Goal: Task Accomplishment & Management: Complete application form

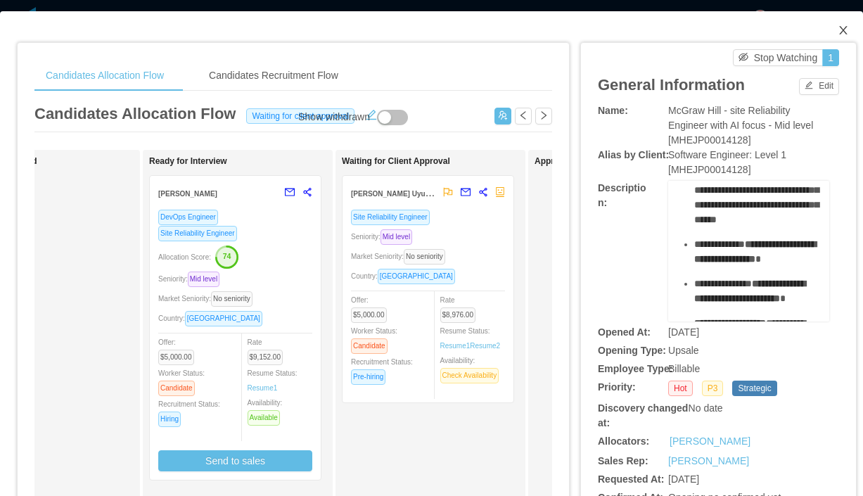
click at [836, 30] on span "Close" at bounding box center [842, 30] width 39 height 39
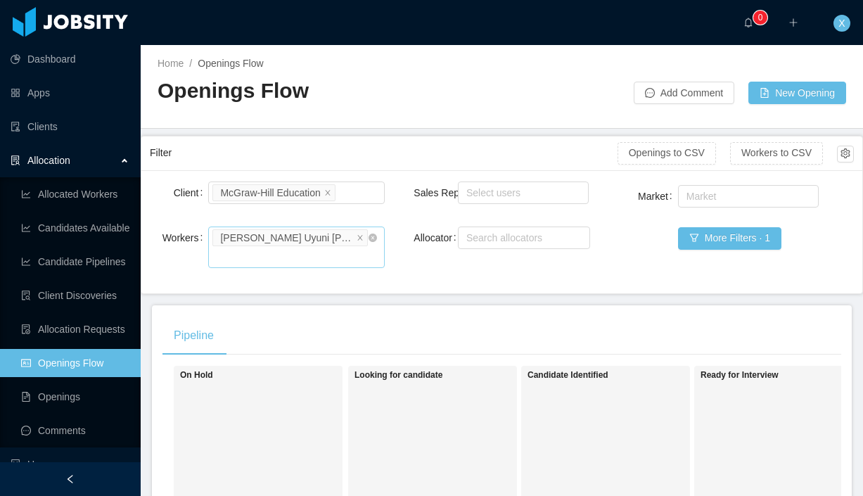
click at [377, 238] on div "Search worker [PERSON_NAME] Uyuni [PERSON_NAME]" at bounding box center [296, 246] width 176 height 41
click at [373, 238] on icon "icon: close-circle" at bounding box center [372, 237] width 8 height 8
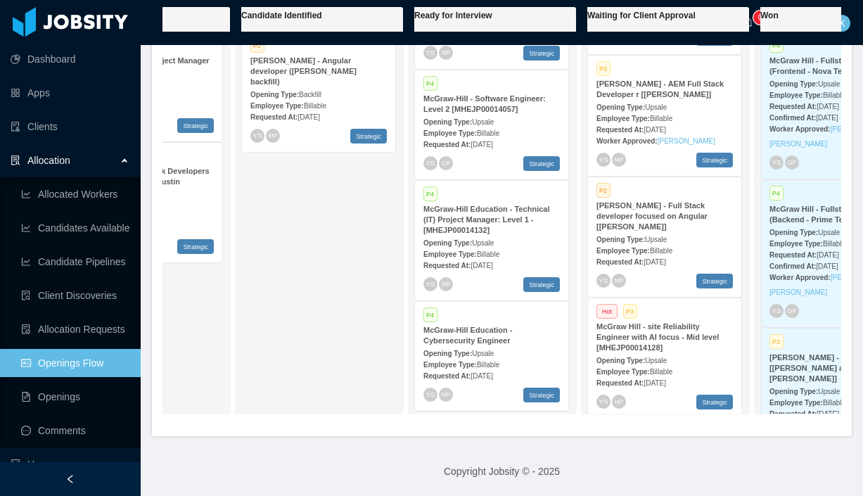
scroll to position [0, 285]
click at [641, 364] on div "Employee Type: Billable" at bounding box center [665, 371] width 136 height 15
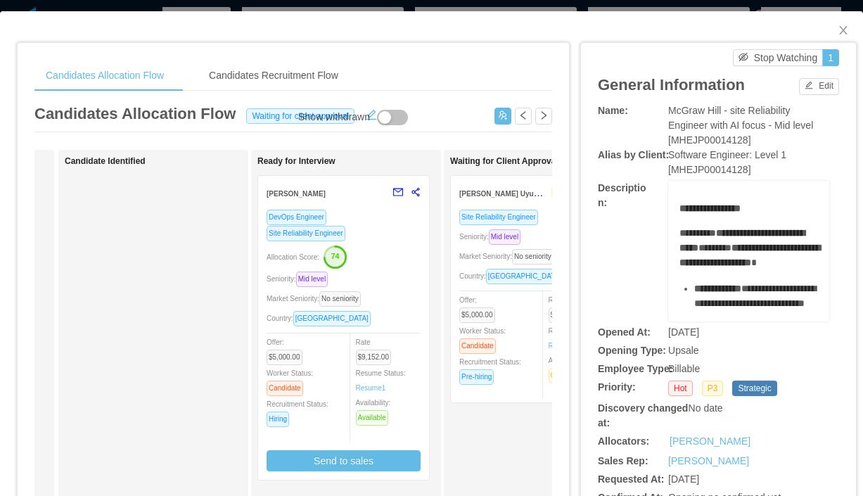
scroll to position [0, 37]
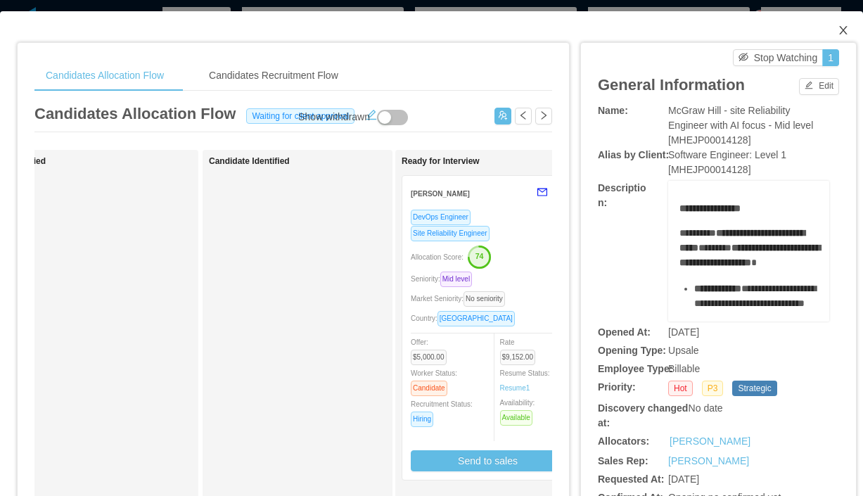
click at [852, 28] on span "Close" at bounding box center [842, 30] width 39 height 39
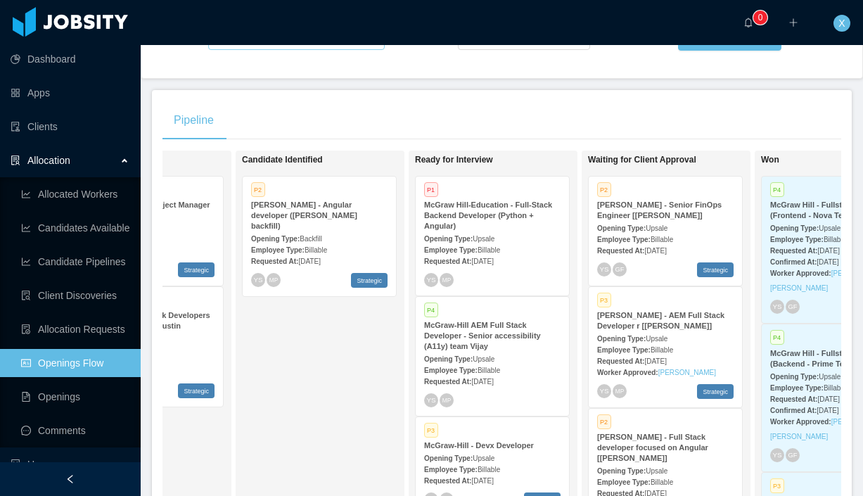
click at [487, 224] on div "McGraw Hill-Education - Full-Stack Backend Developer (Python + Angular)" at bounding box center [492, 216] width 136 height 32
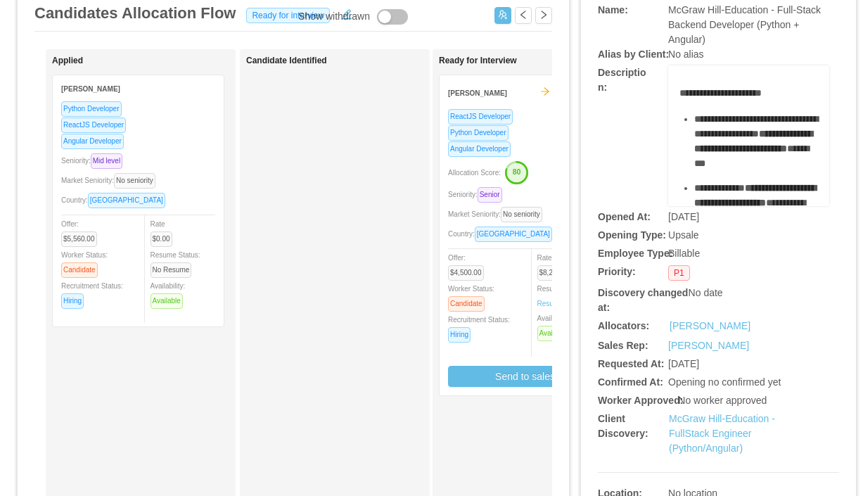
scroll to position [81, 0]
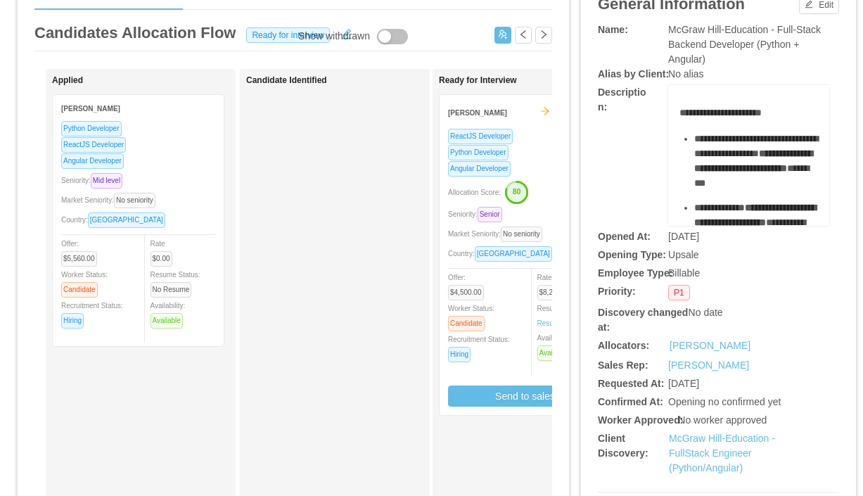
click at [537, 136] on div "ReactJS Developer" at bounding box center [525, 136] width 154 height 16
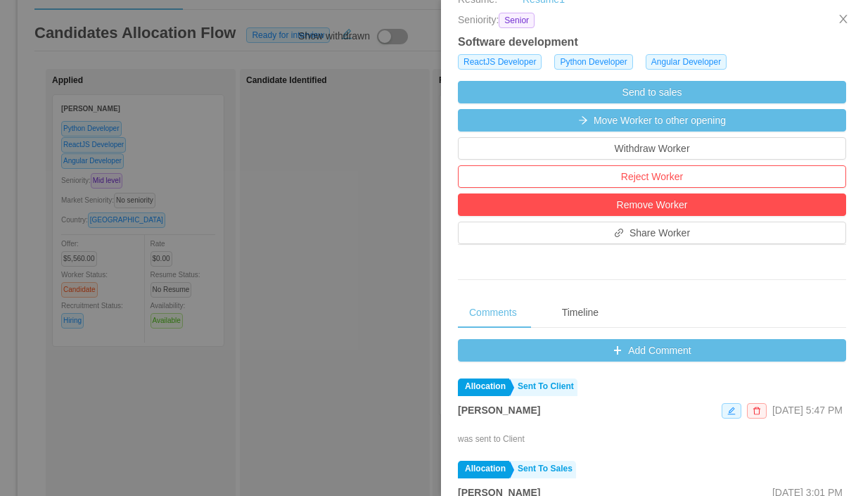
scroll to position [349, 0]
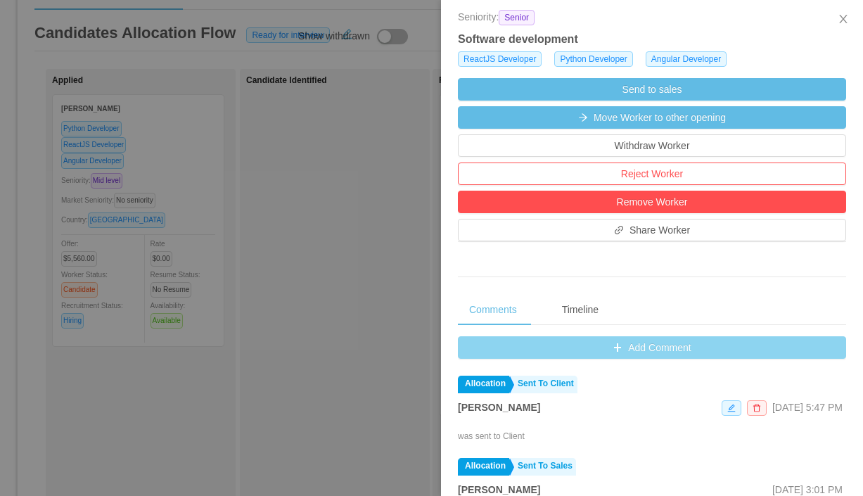
click at [627, 350] on button "Add Comment" at bounding box center [652, 347] width 388 height 23
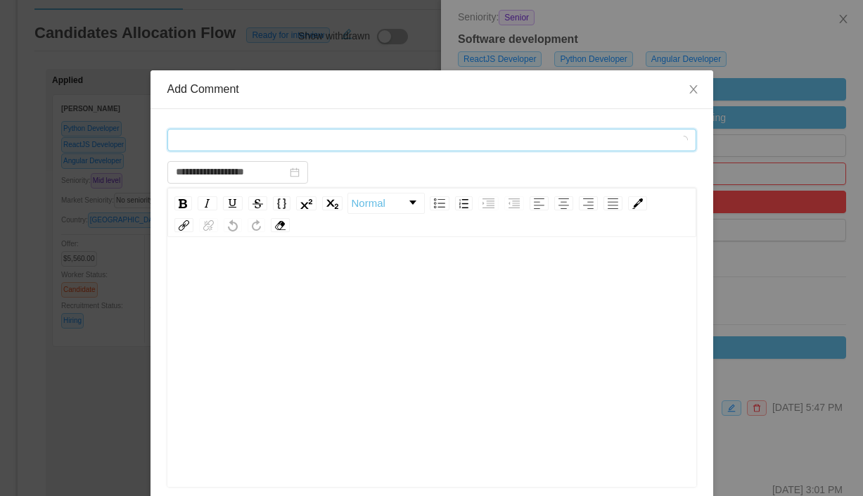
click at [281, 141] on div "Comment types" at bounding box center [427, 139] width 503 height 21
click at [283, 136] on span "Comment types" at bounding box center [424, 140] width 496 height 14
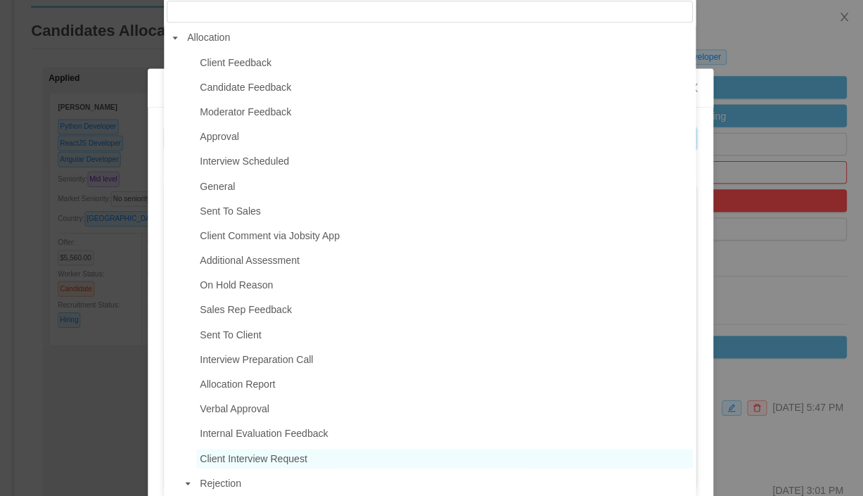
scroll to position [0, 0]
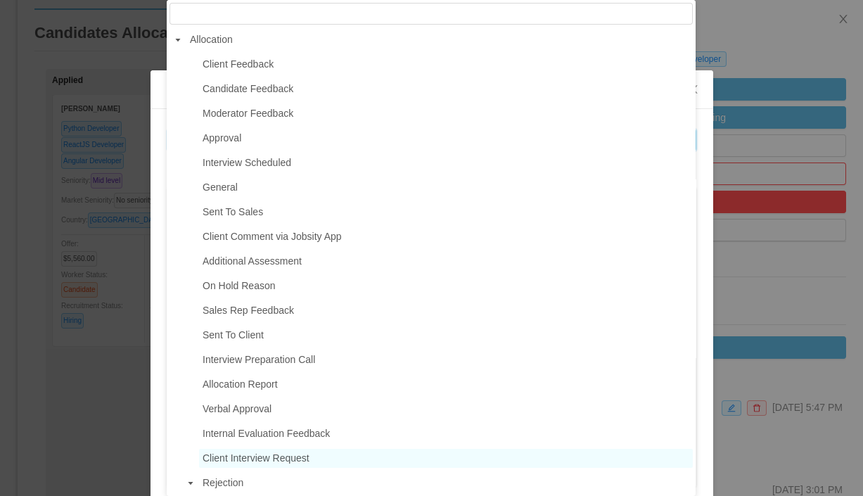
click at [257, 463] on span "Client Interview Request" at bounding box center [256, 457] width 107 height 11
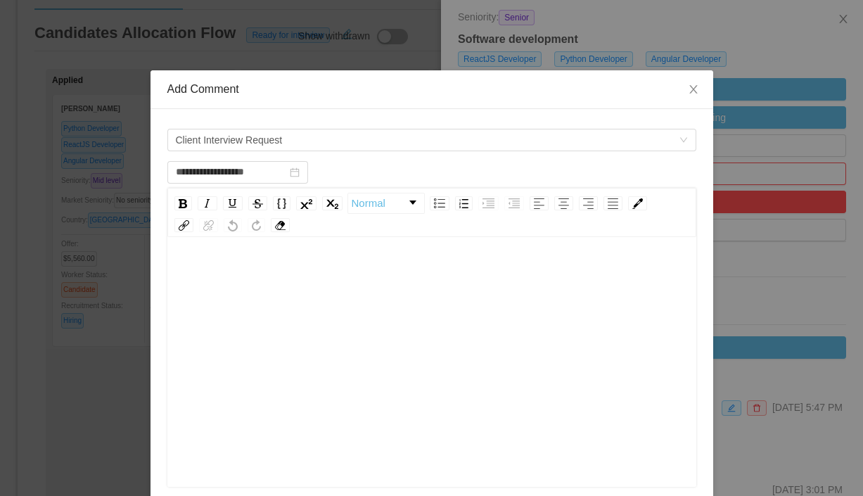
click at [316, 265] on div "rdw-editor" at bounding box center [432, 275] width 507 height 28
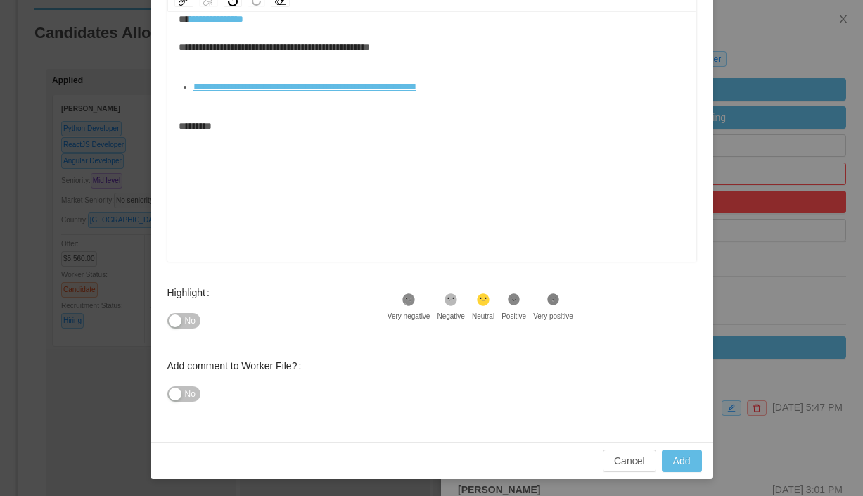
scroll to position [30, 0]
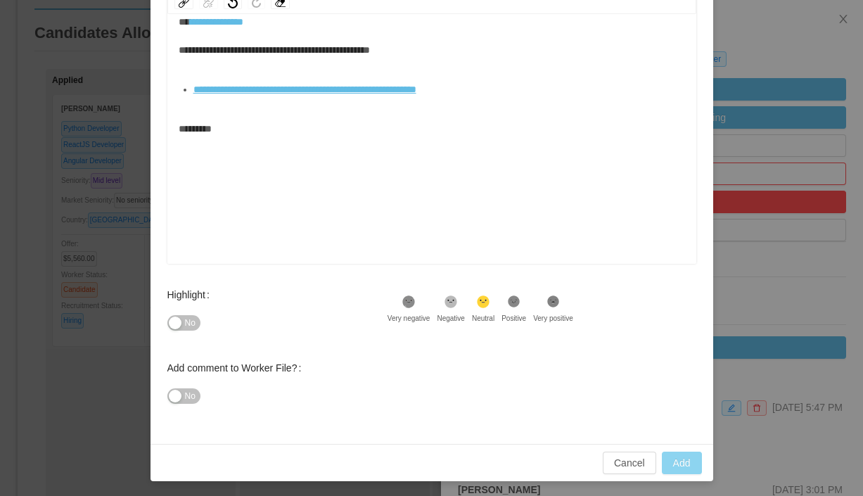
type input "**********"
click at [683, 458] on button "Add" at bounding box center [682, 462] width 40 height 23
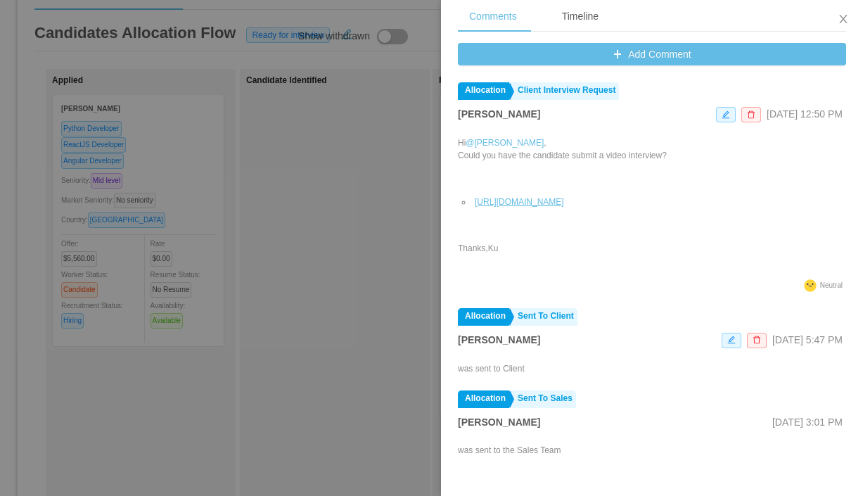
scroll to position [648, 0]
